Goal: Transaction & Acquisition: Obtain resource

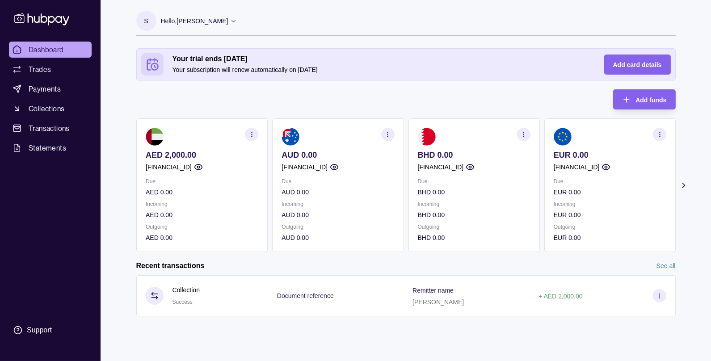
click at [254, 134] on icon "button" at bounding box center [251, 134] width 7 height 7
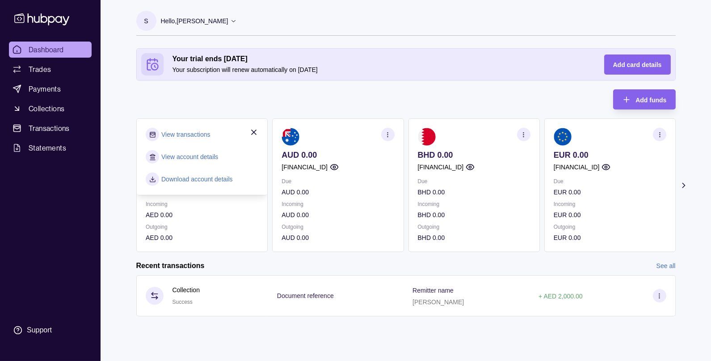
click at [190, 177] on link "Download account details" at bounding box center [196, 179] width 71 height 10
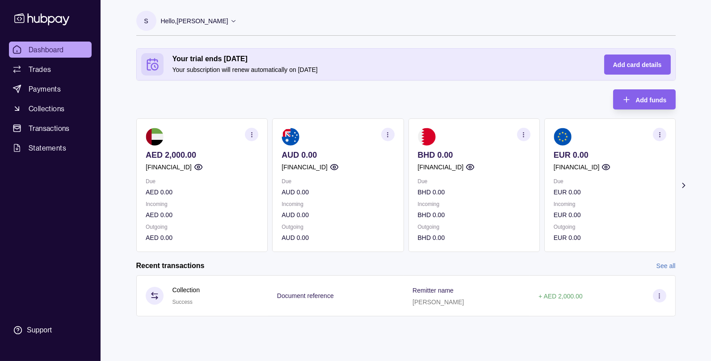
click at [255, 131] on icon "button" at bounding box center [251, 134] width 7 height 7
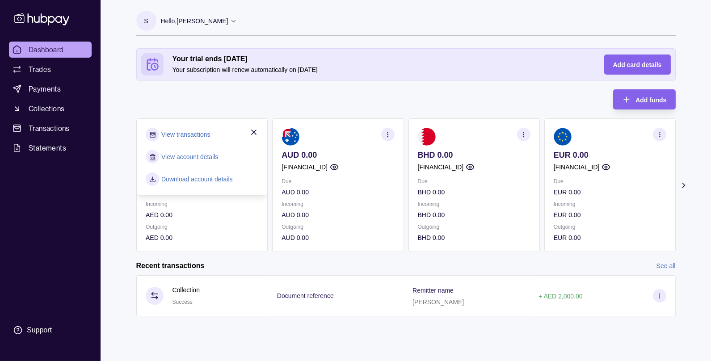
click at [199, 158] on link "View account details" at bounding box center [189, 157] width 57 height 10
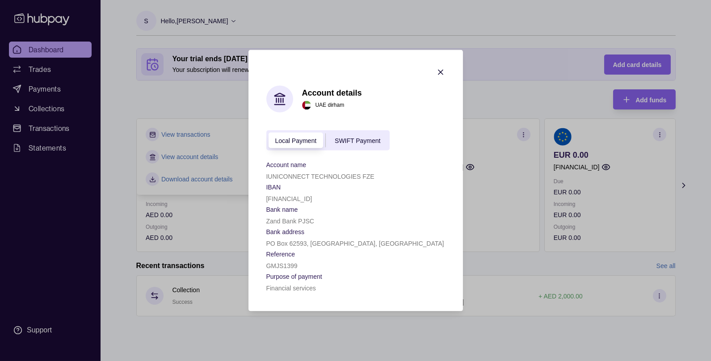
click at [355, 140] on span "SWIFT Payment" at bounding box center [358, 140] width 46 height 7
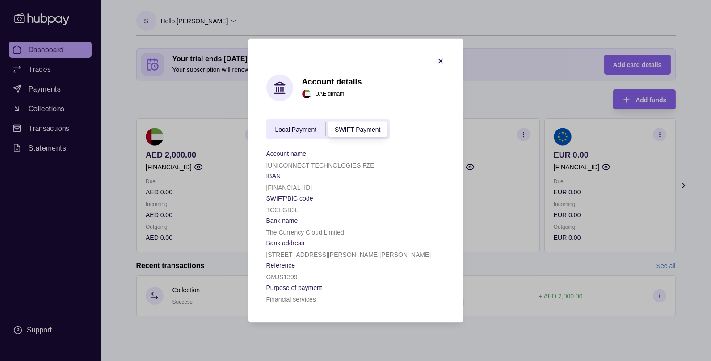
click at [293, 234] on p "The Currency Cloud Limited" at bounding box center [305, 232] width 78 height 7
click at [443, 60] on icon "button" at bounding box center [440, 61] width 9 height 9
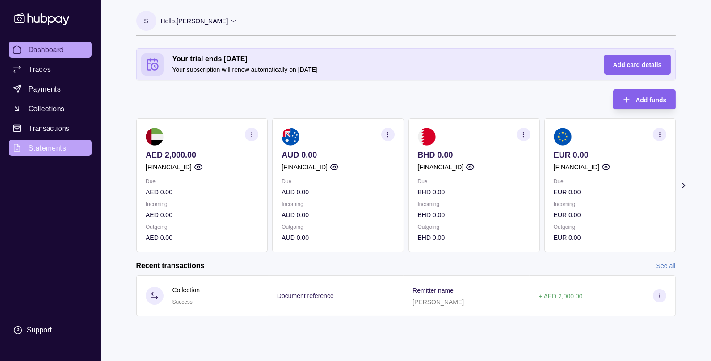
click at [39, 149] on span "Statements" at bounding box center [48, 147] width 38 height 11
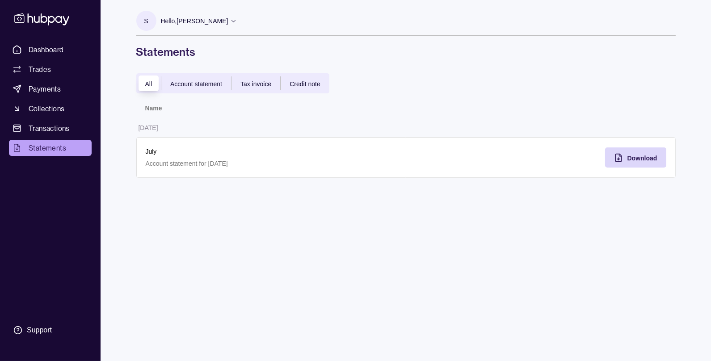
click at [188, 80] on span "Account statement" at bounding box center [196, 83] width 52 height 7
click at [633, 157] on span "Download" at bounding box center [642, 158] width 30 height 7
click at [54, 50] on span "Dashboard" at bounding box center [46, 49] width 35 height 11
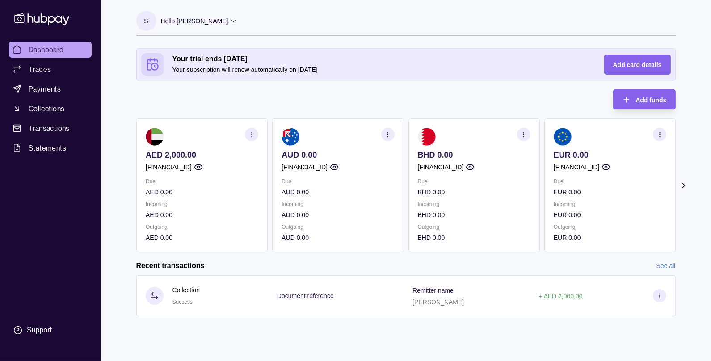
click at [202, 165] on icon "button" at bounding box center [197, 167] width 9 height 9
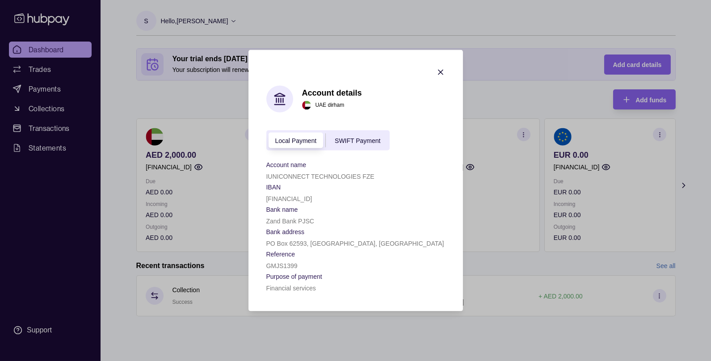
click at [345, 142] on span "SWIFT Payment" at bounding box center [358, 140] width 46 height 7
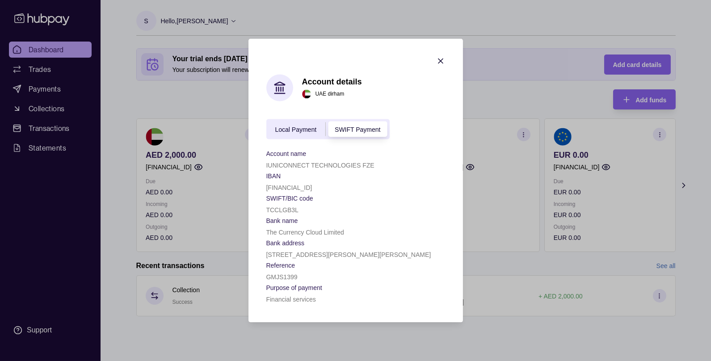
click at [397, 214] on div "TCCLGB3L" at bounding box center [355, 210] width 179 height 11
click at [441, 60] on icon "button" at bounding box center [440, 61] width 9 height 9
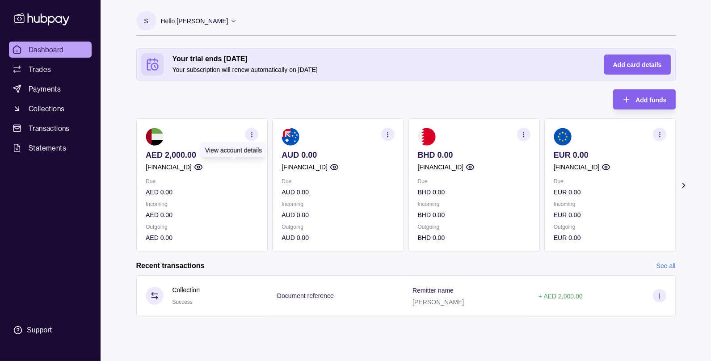
click at [202, 164] on icon "button" at bounding box center [197, 167] width 9 height 9
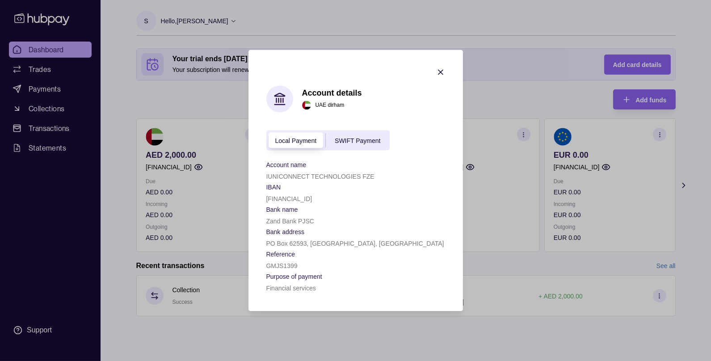
click at [309, 197] on p "[FINANCIAL_ID]" at bounding box center [289, 199] width 46 height 7
click at [376, 179] on div "IUNICONNECT TECHNOLOGIES FZE" at bounding box center [355, 176] width 179 height 11
click at [440, 71] on icon "button" at bounding box center [440, 72] width 4 height 4
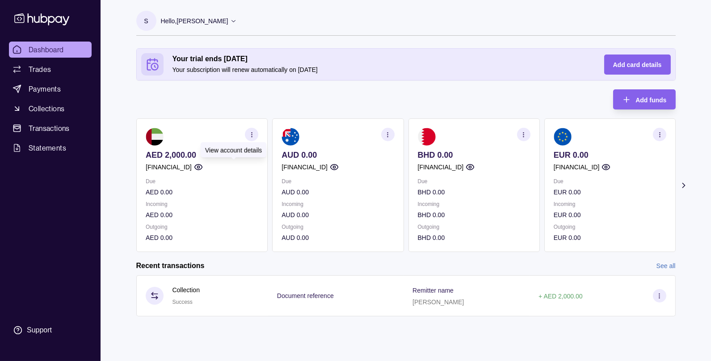
click at [199, 167] on circle "button" at bounding box center [198, 167] width 2 height 2
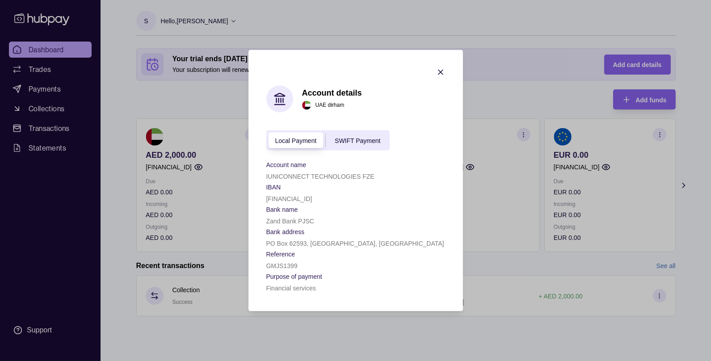
click at [282, 162] on p "Account name" at bounding box center [286, 165] width 40 height 7
click at [442, 72] on icon "button" at bounding box center [440, 72] width 9 height 9
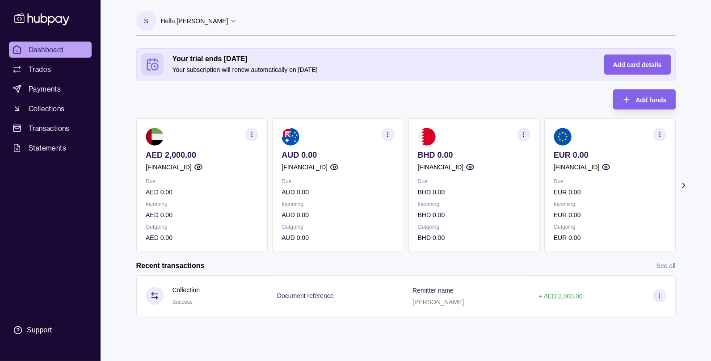
click at [230, 21] on icon at bounding box center [233, 20] width 7 height 7
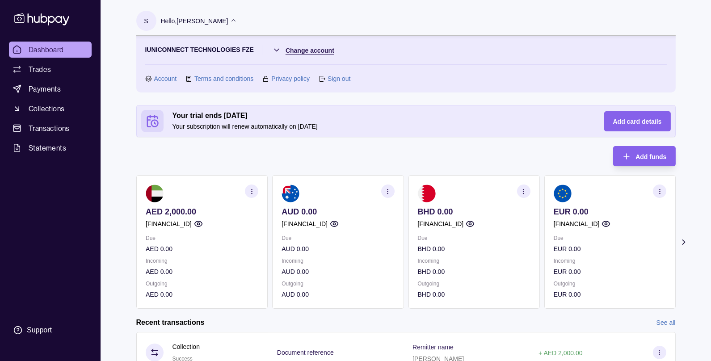
click at [319, 51] on html "Dashboard Trades Payments Collections Transactions Statements Support S Hello, …" at bounding box center [355, 200] width 711 height 401
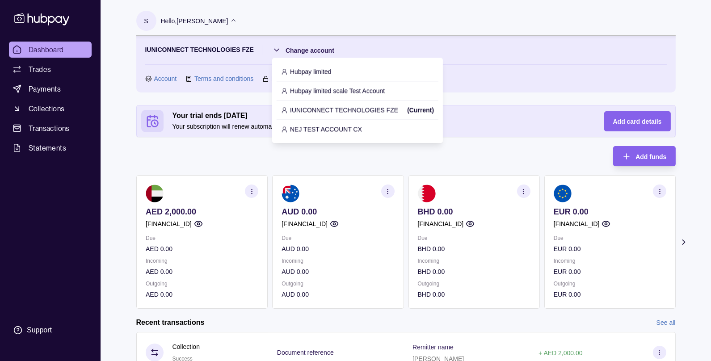
click at [325, 89] on p "Hubpay limited scale Test Account" at bounding box center [337, 91] width 95 height 10
